Goal: Transaction & Acquisition: Purchase product/service

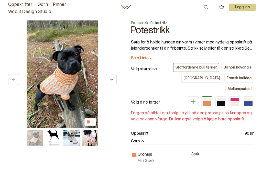
click at [73, 137] on img at bounding box center [71, 138] width 16 height 16
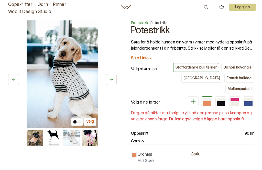
click at [113, 80] on icon at bounding box center [112, 80] width 4 height 4
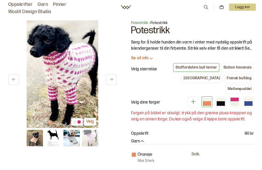
click at [111, 81] on icon at bounding box center [112, 80] width 4 height 4
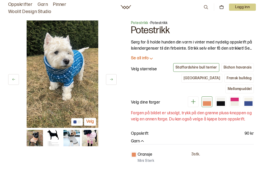
click at [112, 78] on icon at bounding box center [112, 80] width 4 height 4
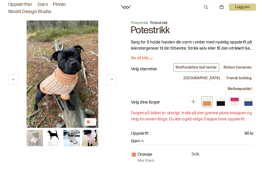
click at [109, 79] on button at bounding box center [111, 79] width 11 height 11
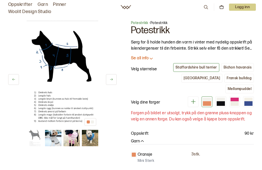
click at [115, 80] on button at bounding box center [111, 79] width 11 height 11
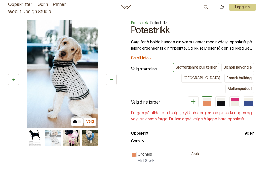
click at [112, 77] on button at bounding box center [111, 79] width 11 height 11
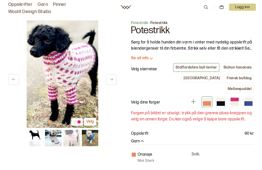
click at [112, 79] on icon at bounding box center [112, 80] width 4 height 4
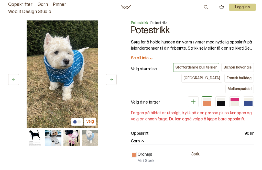
click at [114, 79] on button at bounding box center [111, 79] width 11 height 11
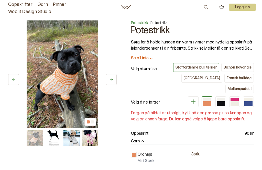
click at [112, 80] on icon at bounding box center [112, 80] width 4 height 4
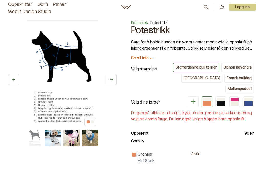
click at [114, 77] on button at bounding box center [111, 79] width 11 height 11
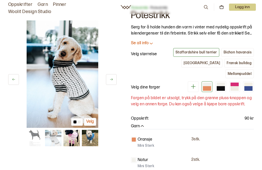
scroll to position [9, 0]
